Goal: Task Accomplishment & Management: Complete application form

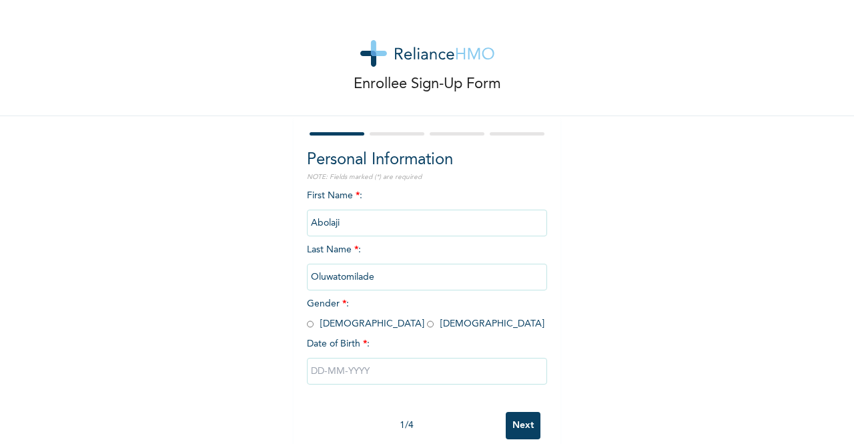
click at [332, 275] on input "Oluwatomilade" at bounding box center [427, 276] width 240 height 27
click at [335, 275] on input "Oluwatomilade" at bounding box center [427, 276] width 240 height 27
click at [376, 281] on input "Oluwatomilade" at bounding box center [427, 276] width 240 height 27
click at [334, 278] on input "Oluwatomilade" at bounding box center [427, 276] width 240 height 27
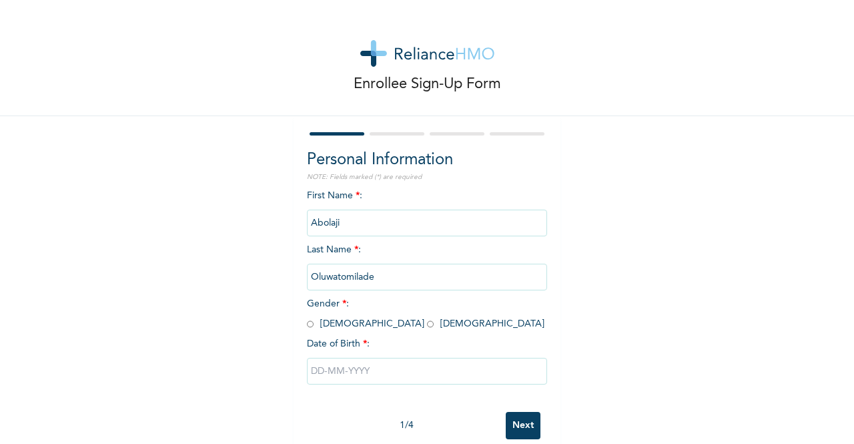
click at [334, 278] on input "Oluwatomilade" at bounding box center [427, 276] width 240 height 27
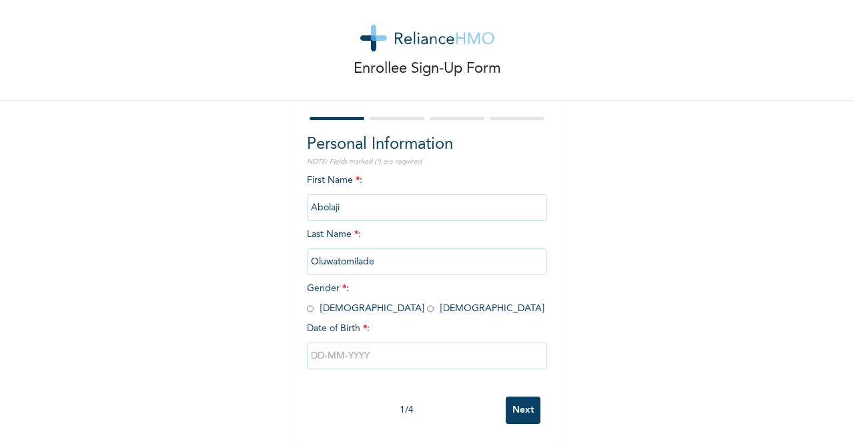
scroll to position [15, 0]
click at [444, 214] on input "Abolaji" at bounding box center [427, 208] width 240 height 27
click at [409, 273] on input "Oluwatomilade" at bounding box center [427, 262] width 240 height 27
click at [427, 311] on input "radio" at bounding box center [430, 309] width 7 height 13
radio input "true"
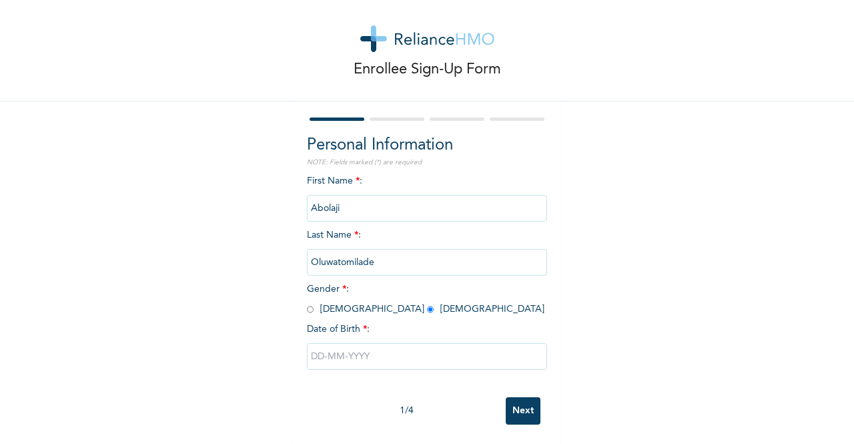
click at [345, 359] on input "text" at bounding box center [427, 356] width 240 height 27
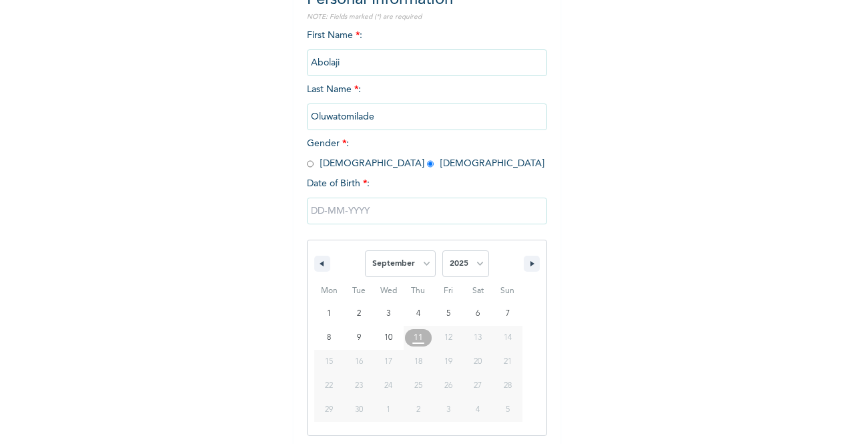
scroll to position [163, 0]
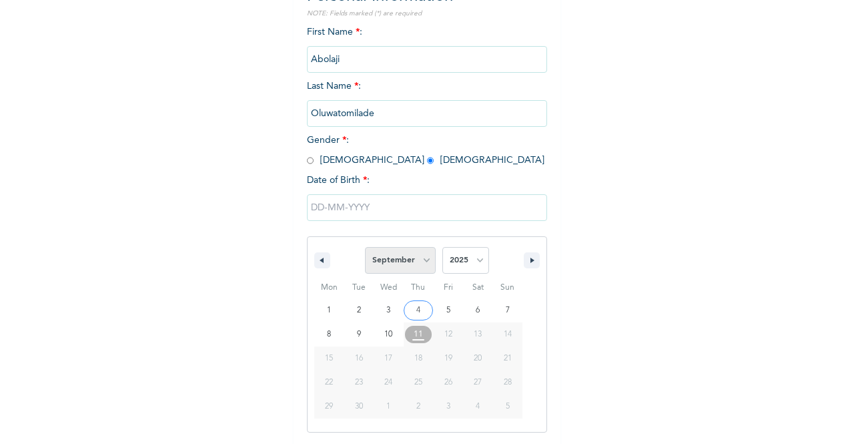
click at [424, 270] on select "January February March April May June July August September October November De…" at bounding box center [400, 260] width 71 height 27
click at [365, 248] on select "January February March April May June July August September October November De…" at bounding box center [400, 260] width 71 height 27
click at [418, 258] on select "January February March April May June July August September October November De…" at bounding box center [400, 260] width 71 height 27
click at [314, 256] on button "button" at bounding box center [322, 260] width 16 height 16
select select "7"
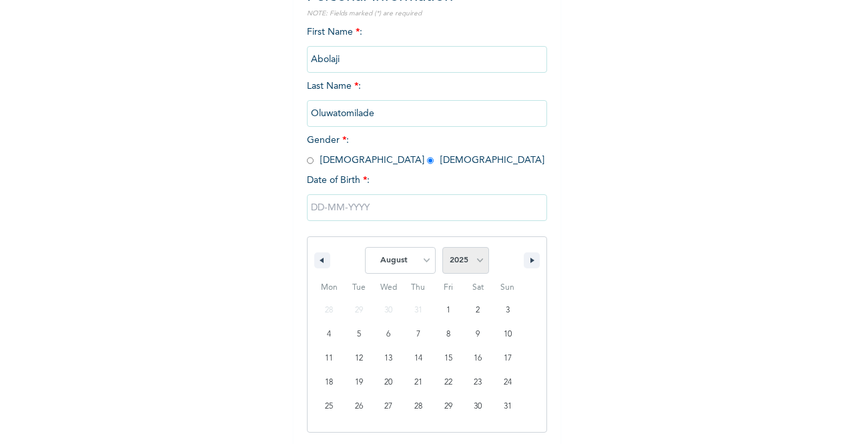
click at [481, 269] on select "2025 2024 2023 2022 2021 2020 2019 2018 2017 2016 2015 2014 2013 2012 2011 2010…" at bounding box center [465, 260] width 47 height 27
select select "1988"
click at [442, 248] on select "2025 2024 2023 2022 2021 2020 2019 2018 2017 2016 2015 2014 2013 2012 2011 2010…" at bounding box center [465, 260] width 47 height 27
click at [413, 263] on select "January February March April May June July August September October November De…" at bounding box center [400, 260] width 71 height 27
select select "11"
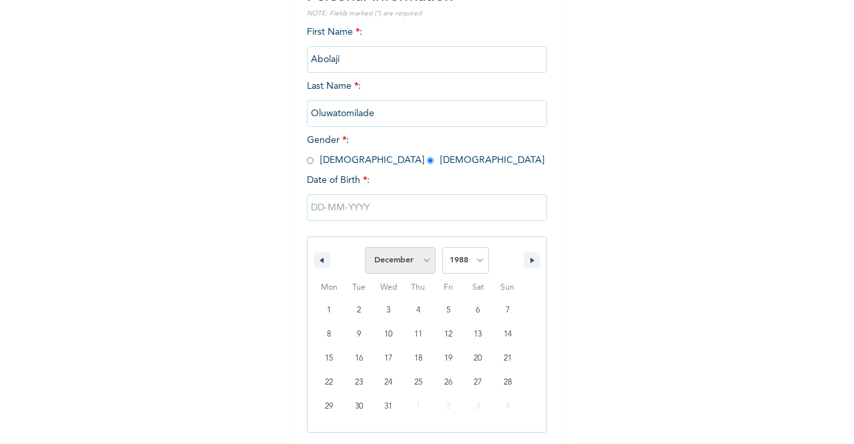
click at [365, 248] on select "January February March April May June July August September October November De…" at bounding box center [400, 260] width 71 height 27
type input "[DATE]"
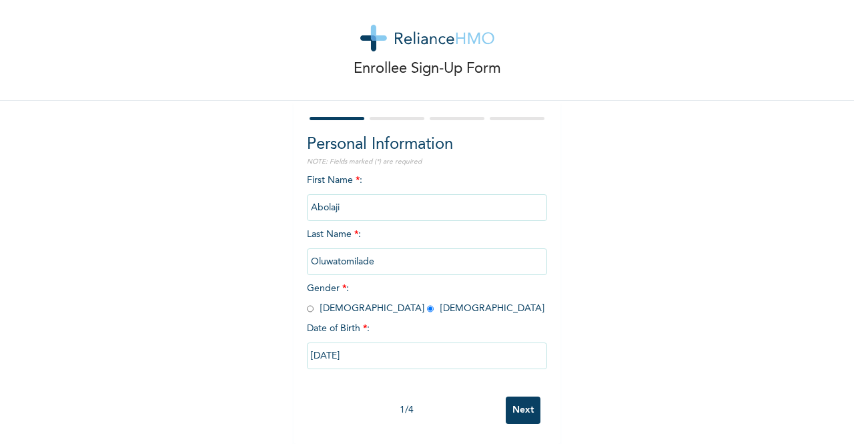
scroll to position [27, 0]
click at [332, 250] on input "Oluwatomilade" at bounding box center [427, 261] width 240 height 27
click at [529, 405] on input "Next" at bounding box center [523, 409] width 35 height 27
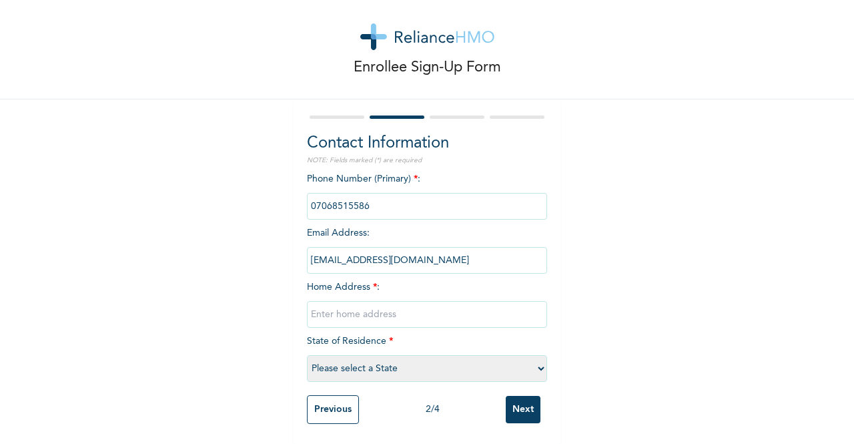
click at [480, 362] on select "Please select a State [PERSON_NAME] (FCT) [PERSON_NAME] Ibom [GEOGRAPHIC_DATA] …" at bounding box center [427, 368] width 240 height 27
select select "28"
click at [307, 355] on select "Please select a State [PERSON_NAME] (FCT) [PERSON_NAME] Ibom [GEOGRAPHIC_DATA] …" at bounding box center [427, 368] width 240 height 27
click at [371, 305] on input "text" at bounding box center [427, 314] width 240 height 27
type input "[STREET_ADDRESS] [GEOGRAPHIC_DATA] estate"
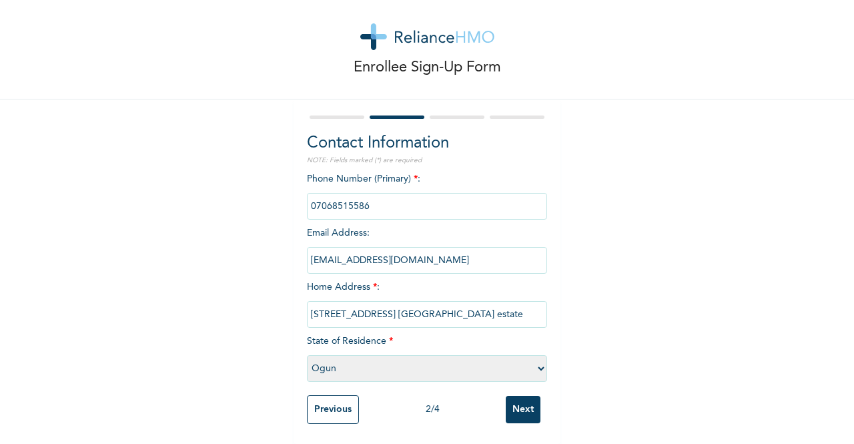
click at [515, 406] on input "Next" at bounding box center [523, 408] width 35 height 27
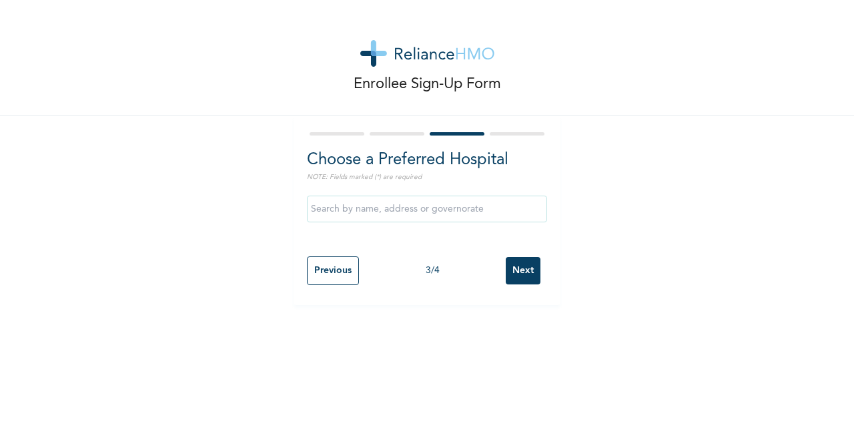
scroll to position [0, 0]
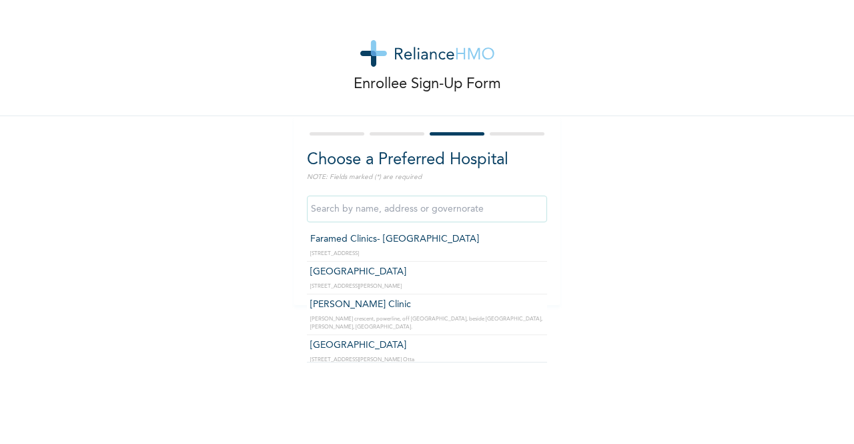
click at [373, 210] on input "text" at bounding box center [427, 208] width 240 height 27
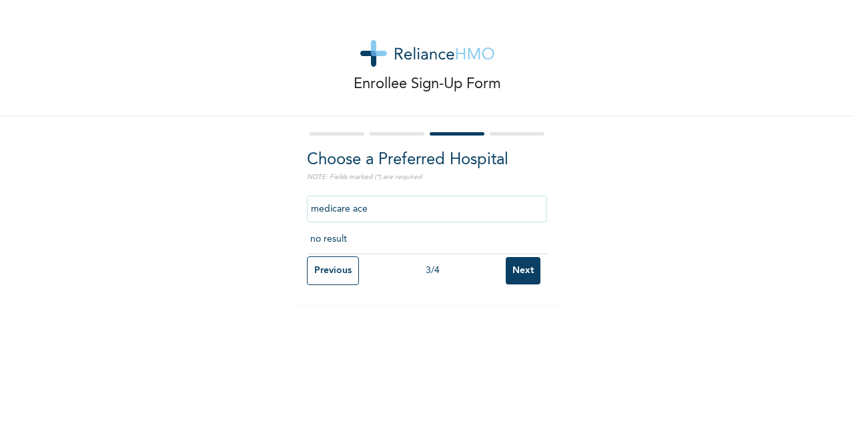
type input "medicare ace"
click at [512, 277] on input "Next" at bounding box center [523, 270] width 35 height 27
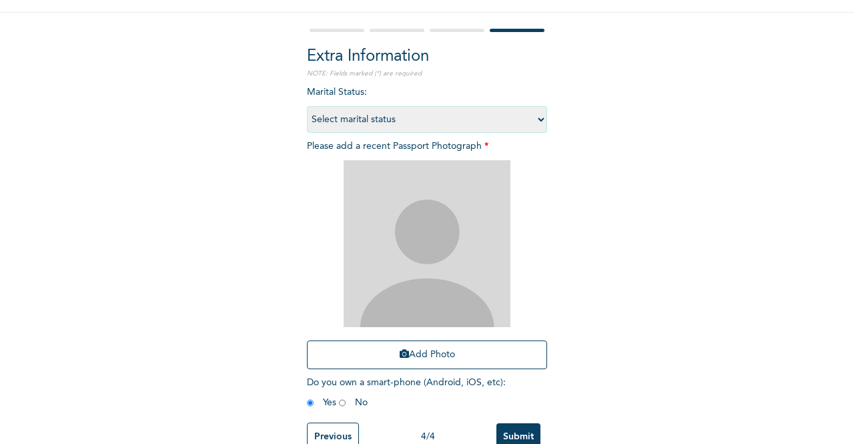
scroll to position [141, 0]
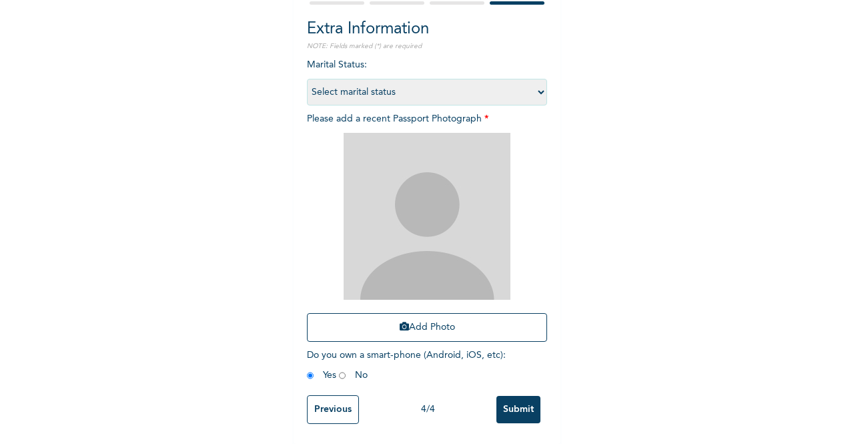
click at [331, 404] on input "Previous" at bounding box center [333, 409] width 52 height 29
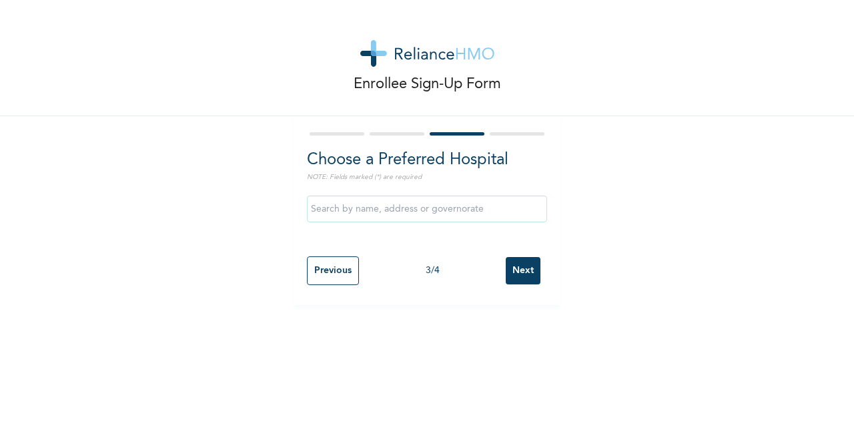
scroll to position [0, 0]
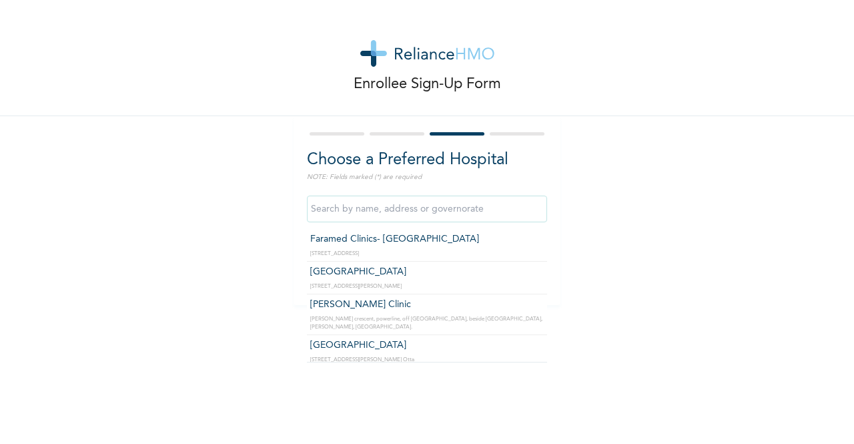
click at [383, 214] on input "text" at bounding box center [427, 208] width 240 height 27
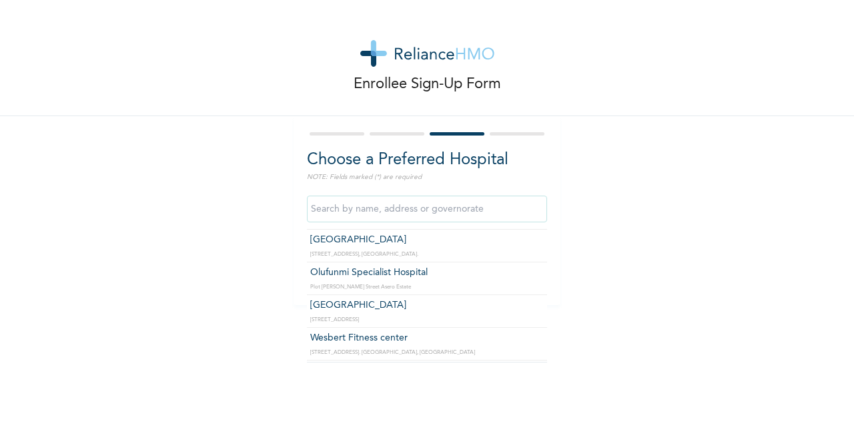
scroll to position [1729, 0]
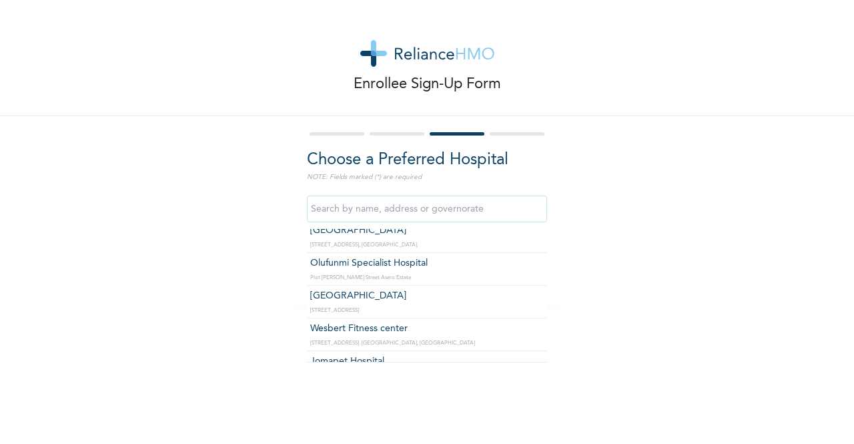
click at [463, 211] on input "text" at bounding box center [427, 208] width 240 height 27
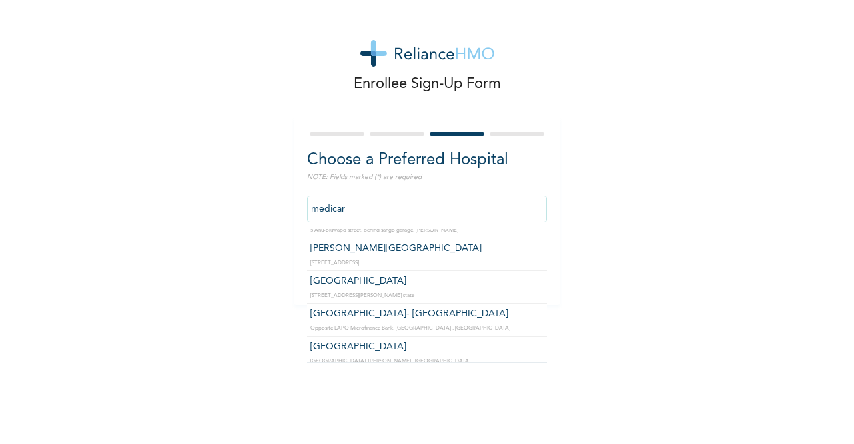
scroll to position [0, 0]
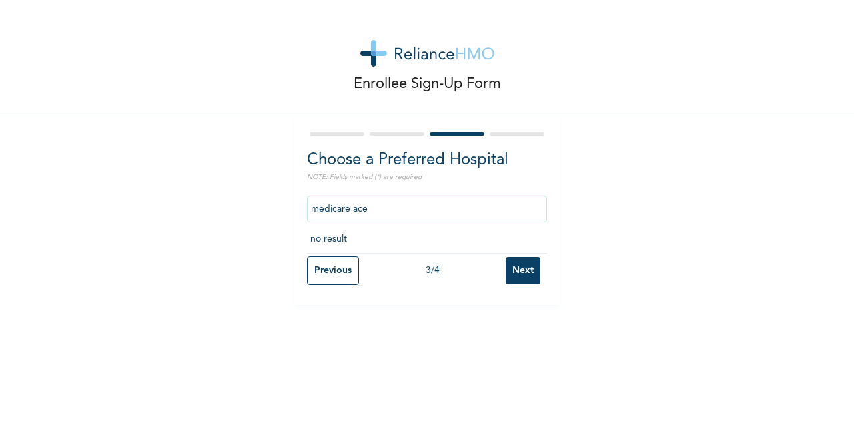
type input "medicare ace"
click at [516, 267] on input "Next" at bounding box center [523, 270] width 35 height 27
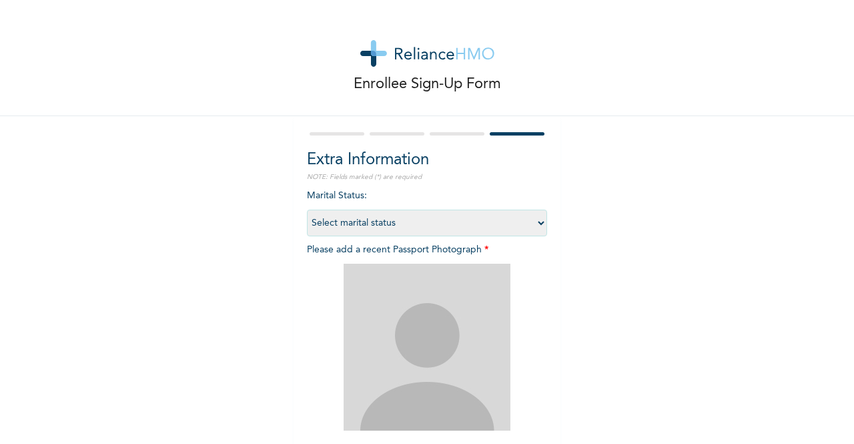
click at [470, 227] on select "Select marital status [DEMOGRAPHIC_DATA] Married [DEMOGRAPHIC_DATA] Widow/[DEMO…" at bounding box center [427, 222] width 240 height 27
select select "2"
click at [307, 209] on select "Select marital status [DEMOGRAPHIC_DATA] Married [DEMOGRAPHIC_DATA] Widow/[DEMO…" at bounding box center [427, 222] width 240 height 27
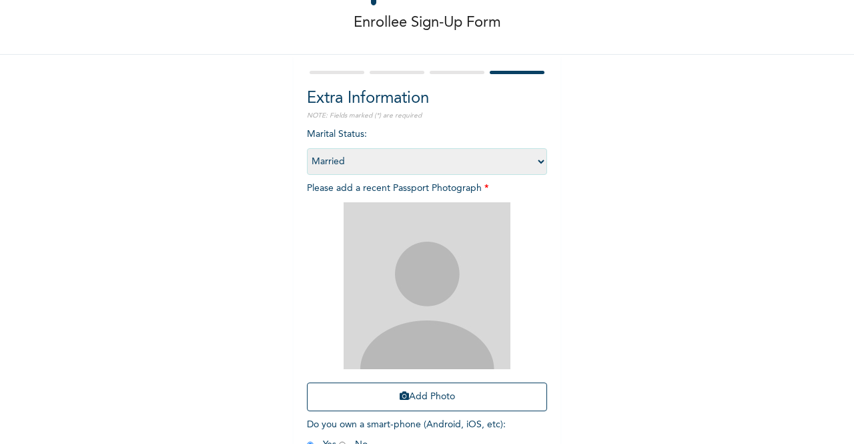
scroll to position [67, 0]
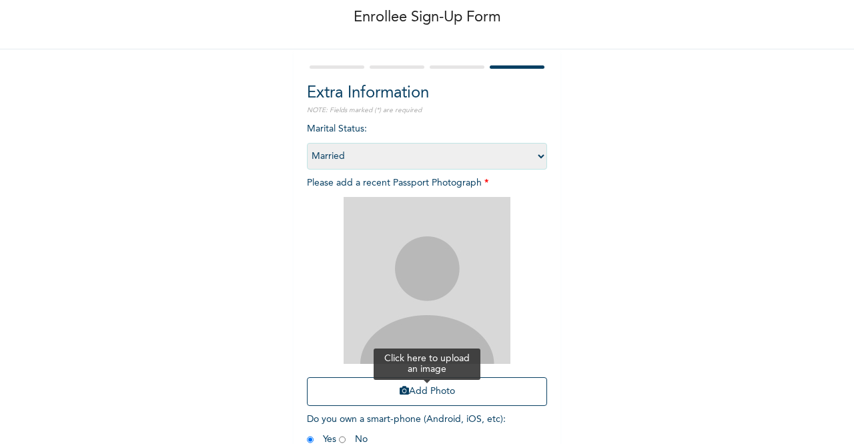
click at [427, 397] on button "Add Photo" at bounding box center [427, 391] width 240 height 29
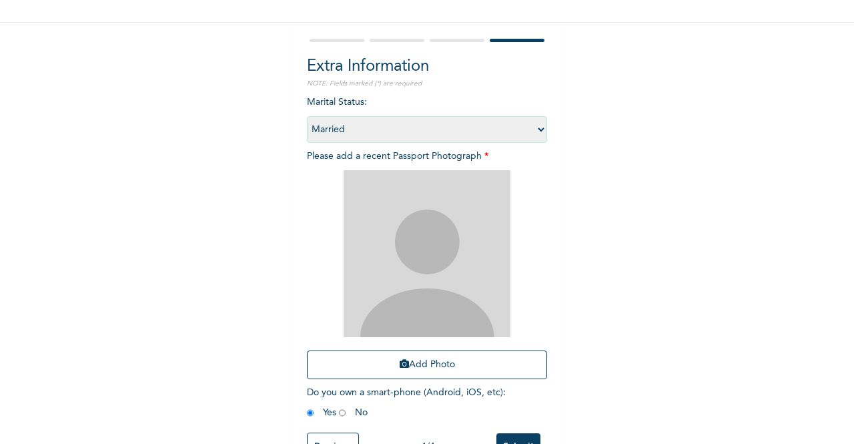
scroll to position [141, 0]
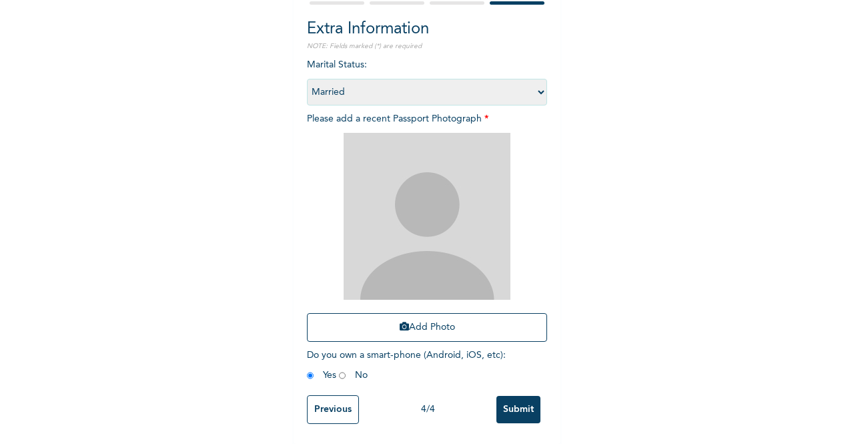
click at [516, 407] on input "Submit" at bounding box center [518, 408] width 44 height 27
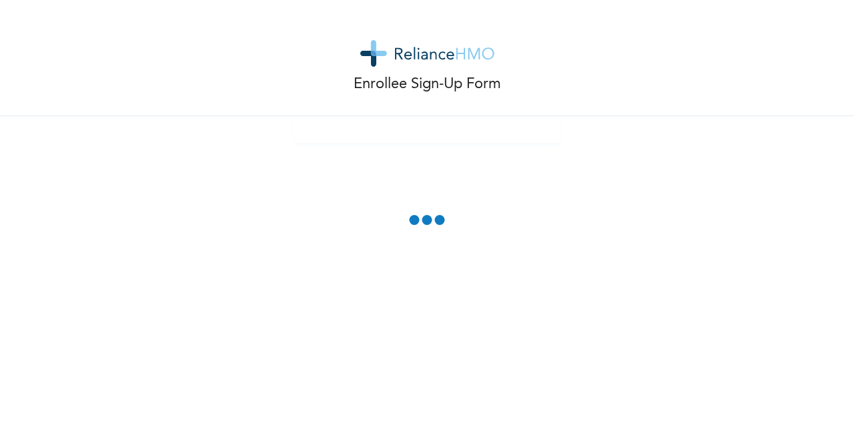
scroll to position [67, 0]
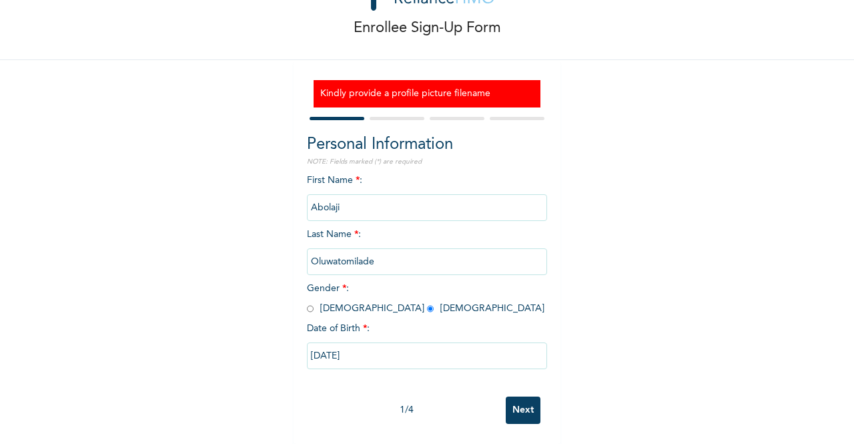
click at [371, 248] on input "Oluwatomilade" at bounding box center [427, 261] width 240 height 27
